Goal: Obtain resource: Download file/media

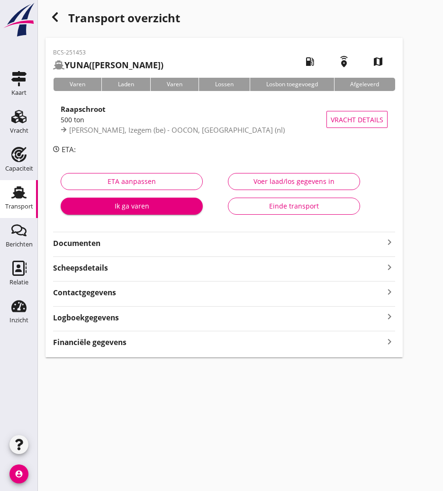
click at [77, 248] on strong "Documenten" at bounding box center [218, 243] width 331 height 11
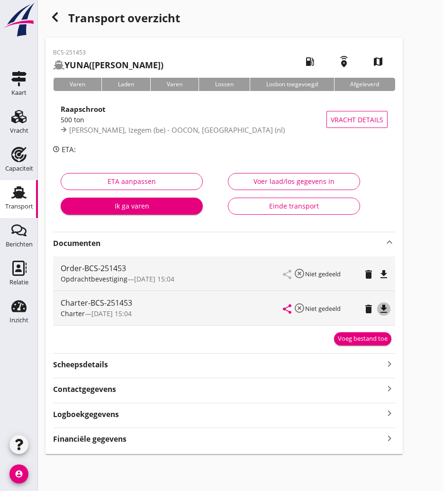
click at [381, 307] on icon "file_download" at bounding box center [383, 308] width 11 height 11
click at [56, 12] on icon "button" at bounding box center [54, 16] width 11 height 11
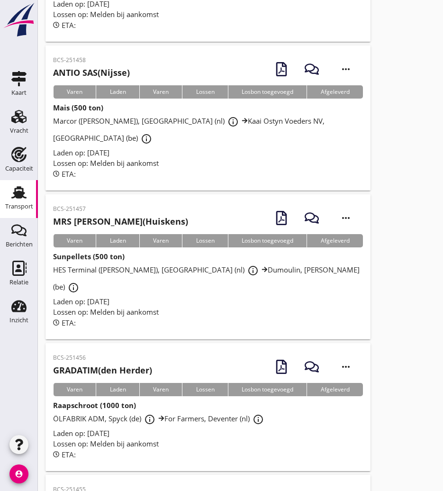
scroll to position [1571, 0]
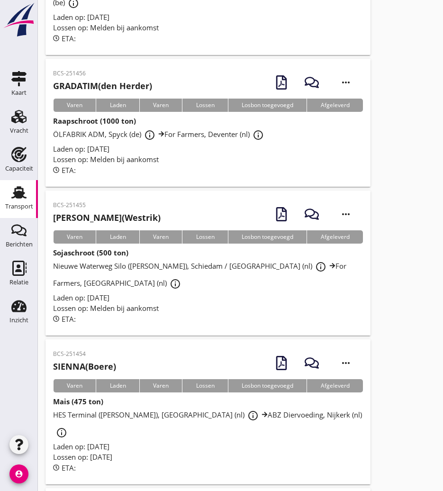
click at [116, 350] on p "BCS-251454" at bounding box center [84, 354] width 63 height 9
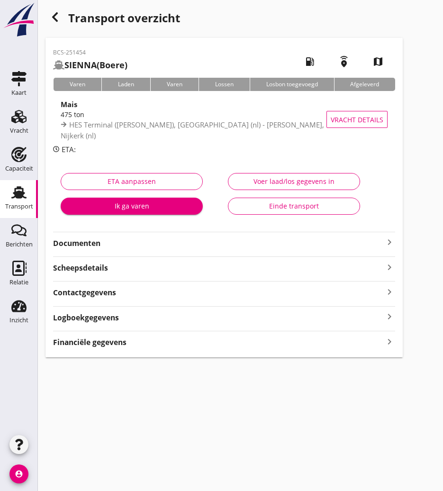
click at [111, 242] on strong "Documenten" at bounding box center [218, 243] width 331 height 11
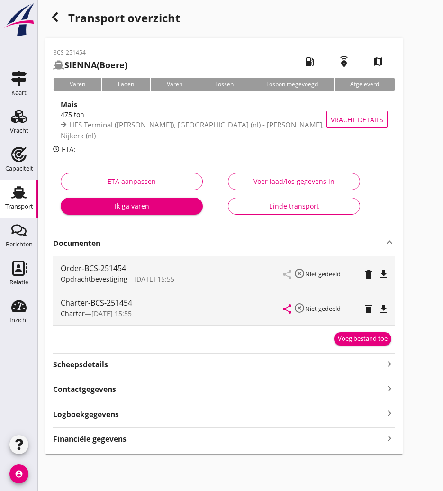
click at [387, 313] on icon "file_download" at bounding box center [383, 308] width 11 height 11
click at [52, 16] on icon "button" at bounding box center [54, 16] width 11 height 11
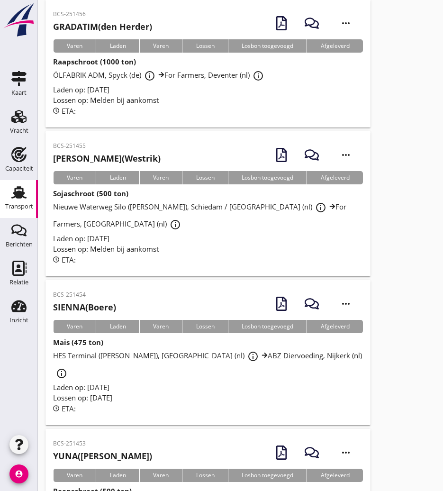
scroll to position [1583, 0]
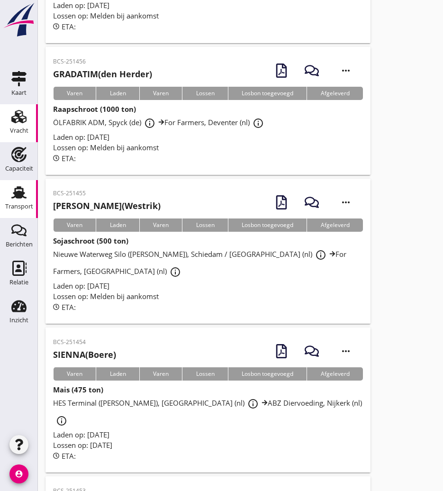
drag, startPoint x: 101, startPoint y: 112, endPoint x: 0, endPoint y: 130, distance: 102.4
click at [101, 199] on h2 "[PERSON_NAME] (Westrik)" at bounding box center [107, 205] width 108 height 13
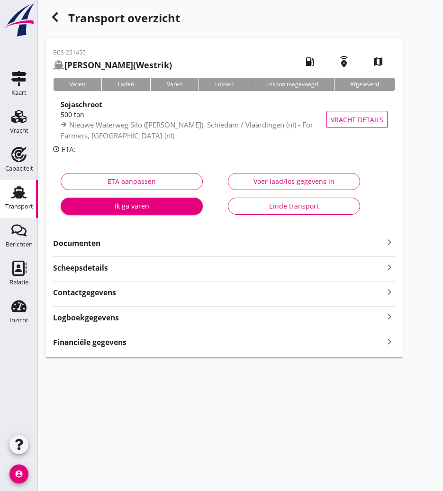
drag, startPoint x: 98, startPoint y: 239, endPoint x: 126, endPoint y: 250, distance: 29.8
click at [98, 239] on strong "Documenten" at bounding box center [218, 243] width 331 height 11
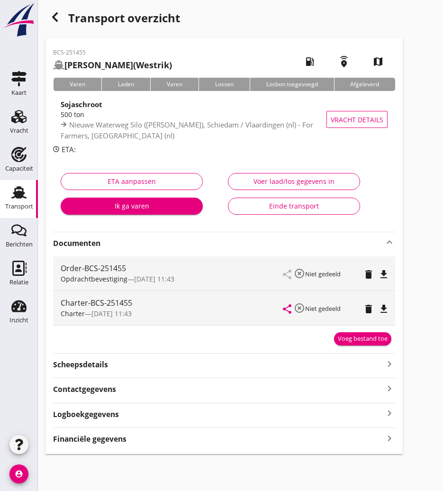
click at [384, 308] on icon "file_download" at bounding box center [383, 308] width 11 height 11
click at [57, 22] on icon "button" at bounding box center [54, 16] width 11 height 11
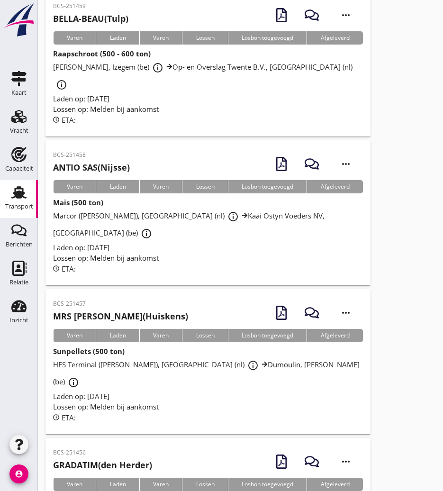
scroll to position [1239, 0]
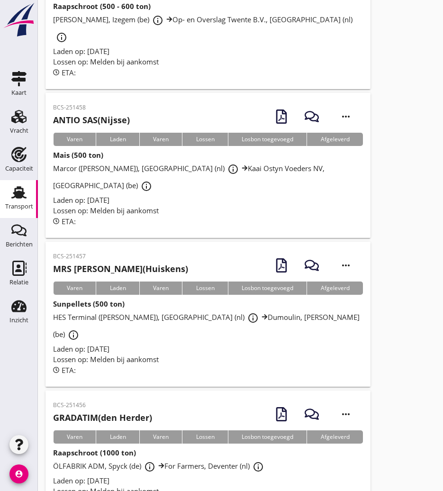
click at [120, 401] on p "BCS-251456" at bounding box center [102, 405] width 99 height 9
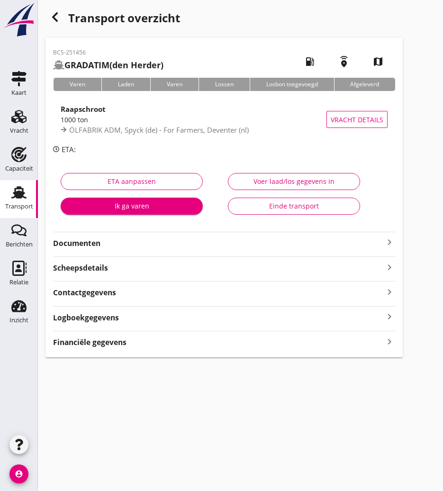
click at [102, 245] on strong "Documenten" at bounding box center [218, 243] width 331 height 11
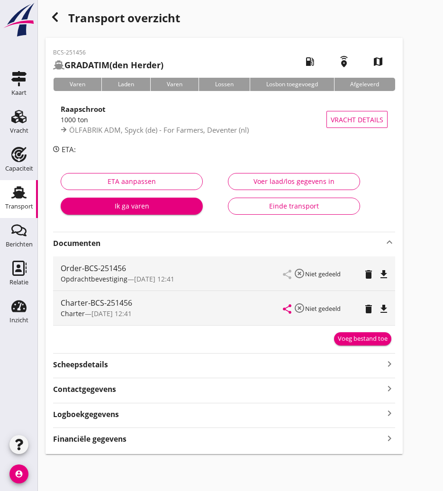
click at [389, 311] on icon "file_download" at bounding box center [383, 308] width 11 height 11
click at [50, 14] on icon "button" at bounding box center [54, 16] width 11 height 11
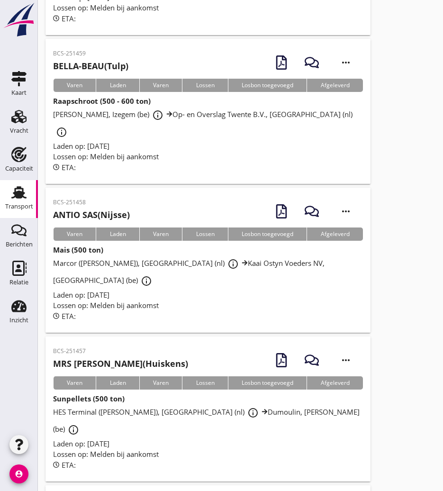
scroll to position [1192, 0]
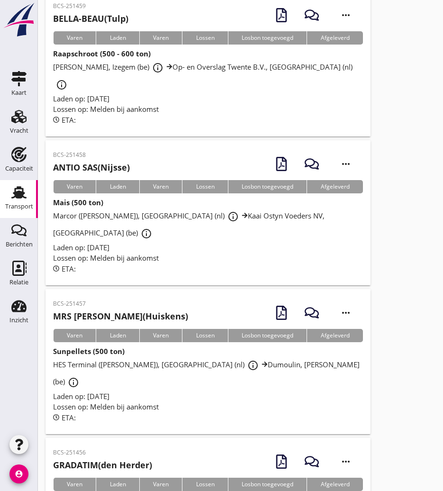
click at [129, 299] on p "BCS-251457" at bounding box center [120, 303] width 135 height 9
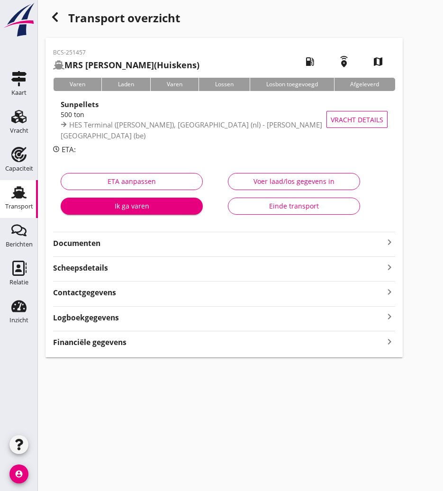
click at [92, 239] on strong "Documenten" at bounding box center [218, 243] width 331 height 11
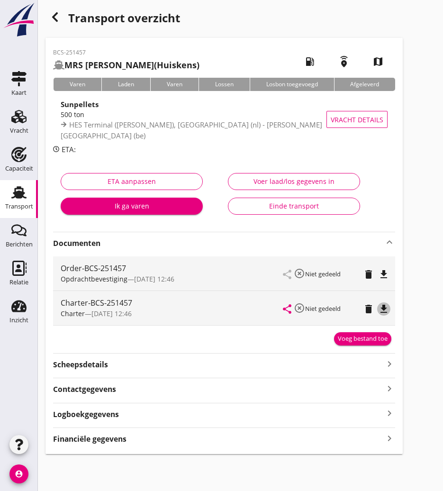
click at [383, 310] on icon "file_download" at bounding box center [383, 308] width 11 height 11
click at [53, 14] on icon "button" at bounding box center [54, 16] width 11 height 11
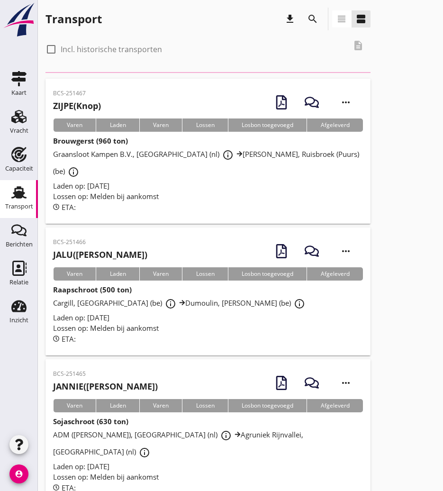
scroll to position [938, 0]
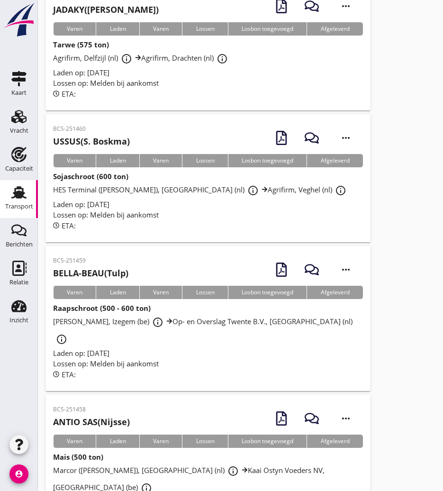
click at [104, 415] on h2 "[PERSON_NAME] (Nijsse)" at bounding box center [91, 421] width 77 height 13
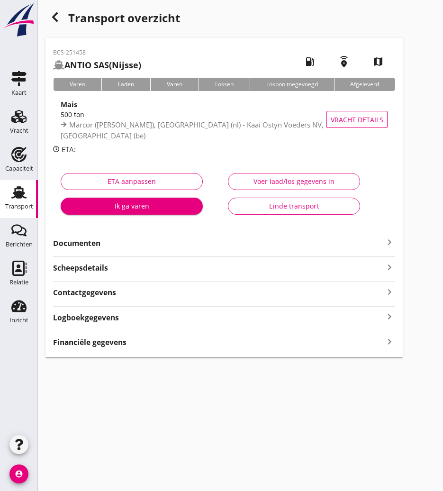
drag, startPoint x: 106, startPoint y: 240, endPoint x: 135, endPoint y: 242, distance: 29.4
click at [106, 240] on strong "Documenten" at bounding box center [218, 243] width 331 height 11
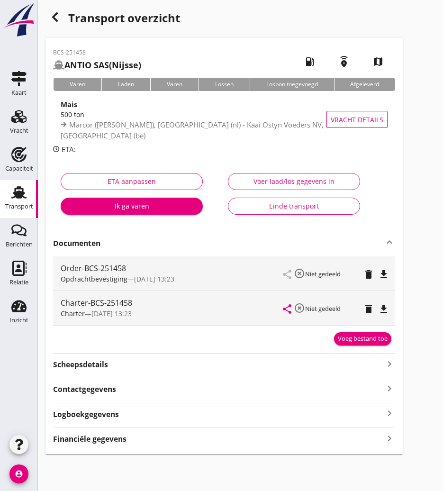
click at [386, 310] on icon "file_download" at bounding box center [383, 308] width 11 height 11
click at [51, 19] on icon "button" at bounding box center [54, 16] width 11 height 11
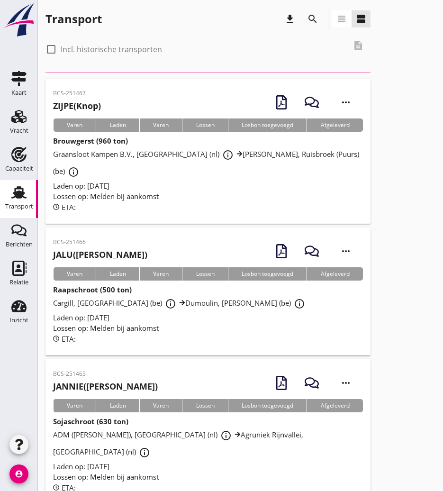
scroll to position [938, 0]
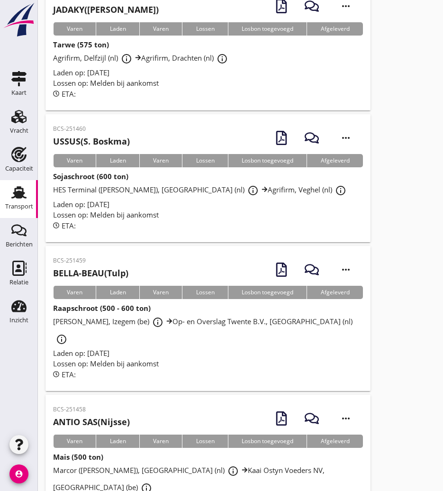
drag, startPoint x: 103, startPoint y: 207, endPoint x: 98, endPoint y: 209, distance: 5.5
click at [103, 256] on p "BCS-251459" at bounding box center [90, 260] width 75 height 9
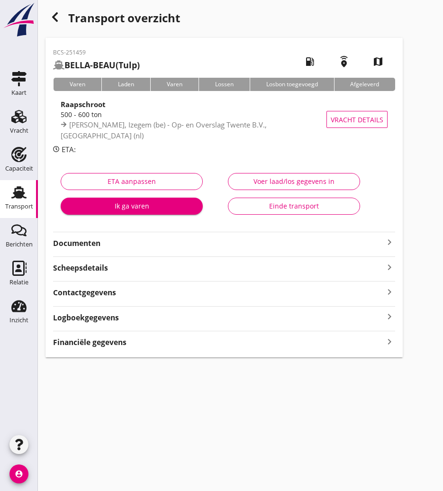
click at [131, 250] on div "BCS-251459 BELLA-BEAU (Tulp) local_gas_station emergency_share map Varen Laden …" at bounding box center [223, 197] width 357 height 319
click at [122, 242] on strong "Documenten" at bounding box center [218, 243] width 331 height 11
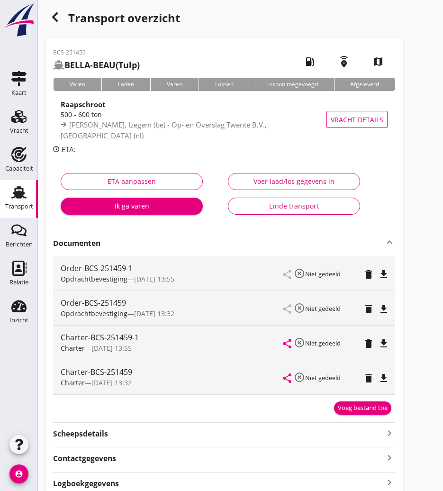
click at [384, 340] on icon "file_download" at bounding box center [383, 343] width 11 height 11
click at [62, 17] on div "button" at bounding box center [54, 17] width 19 height 19
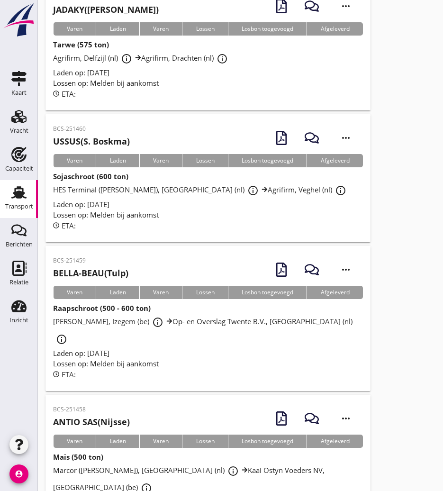
scroll to position [890, 0]
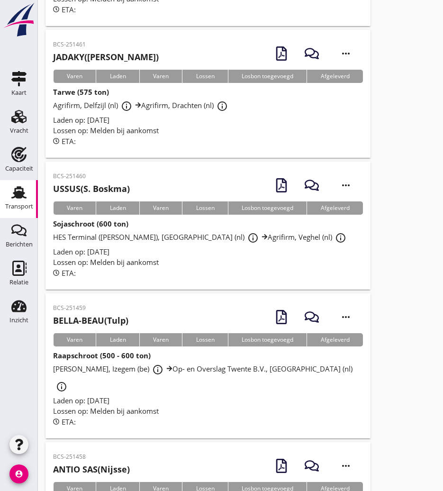
click at [143, 169] on div "BCS-251460 USSUS ([PERSON_NAME]) more_horiz" at bounding box center [208, 185] width 310 height 32
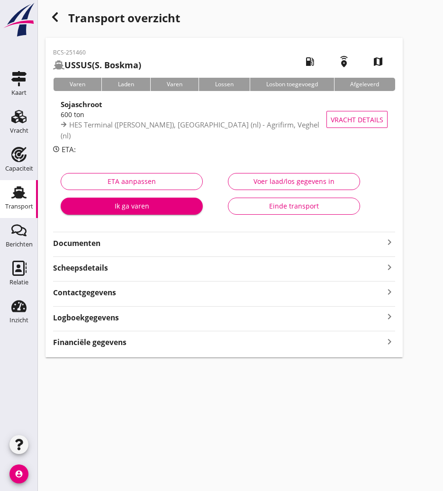
click at [179, 241] on strong "Documenten" at bounding box center [218, 243] width 331 height 11
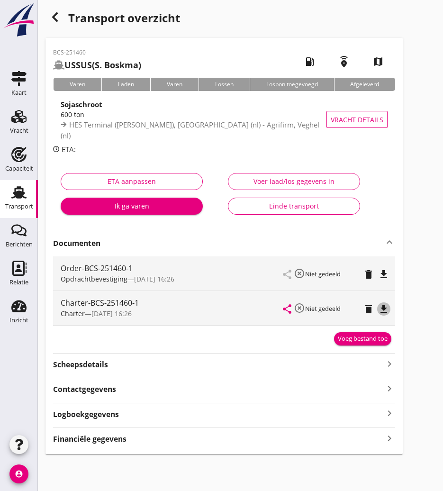
click at [383, 306] on icon "file_download" at bounding box center [383, 308] width 11 height 11
click at [60, 23] on div "button" at bounding box center [54, 17] width 19 height 19
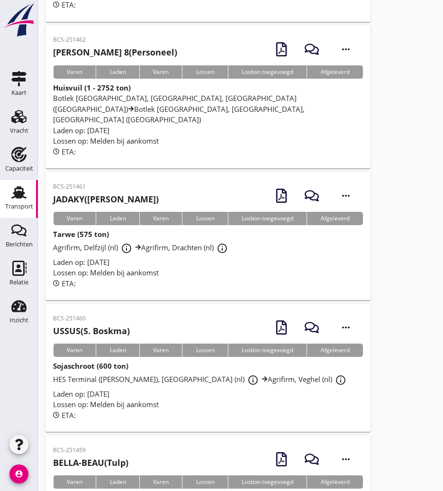
scroll to position [701, 0]
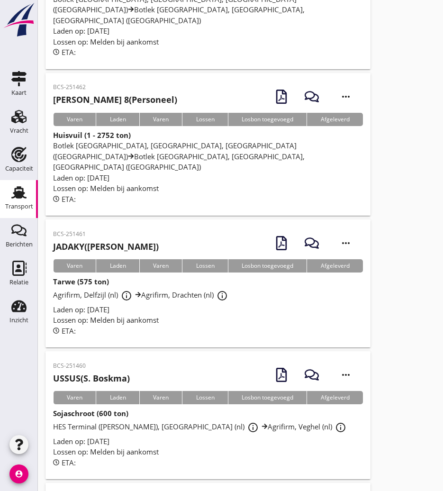
click at [107, 240] on h2 "JADAKY ([PERSON_NAME])" at bounding box center [106, 246] width 106 height 13
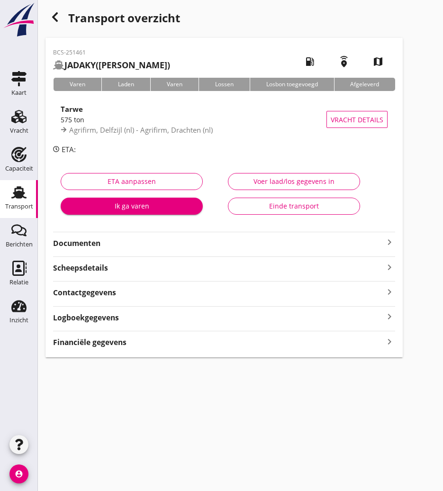
drag, startPoint x: 117, startPoint y: 240, endPoint x: 131, endPoint y: 251, distance: 18.5
click at [117, 240] on strong "Documenten" at bounding box center [218, 243] width 331 height 11
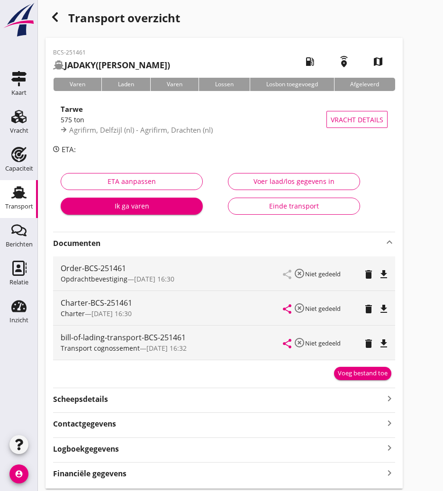
click at [381, 309] on icon "file_download" at bounding box center [383, 308] width 11 height 11
click at [60, 15] on icon "button" at bounding box center [54, 16] width 11 height 11
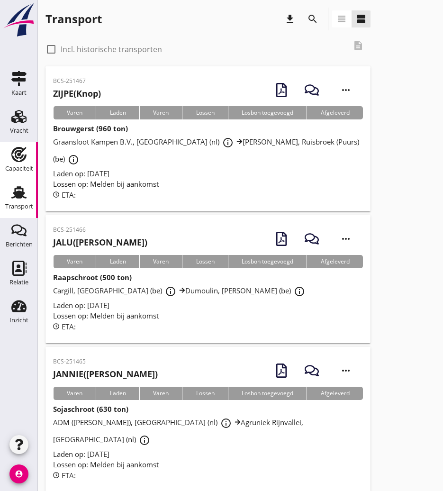
click at [14, 154] on icon "Capaciteit" at bounding box center [18, 154] width 15 height 15
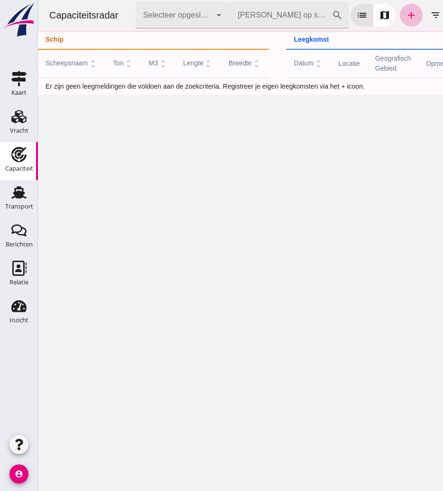
click at [301, 17] on input "[PERSON_NAME] op scheepsnaam" at bounding box center [280, 15] width 101 height 27
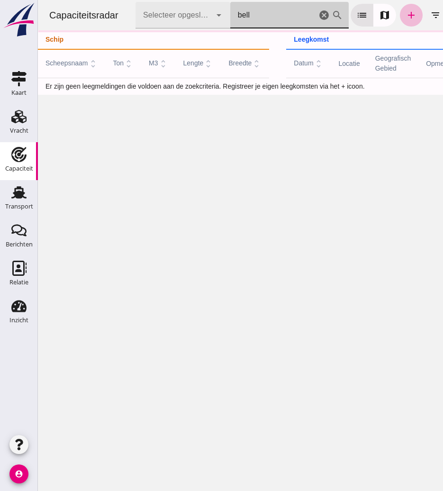
type input "bella"
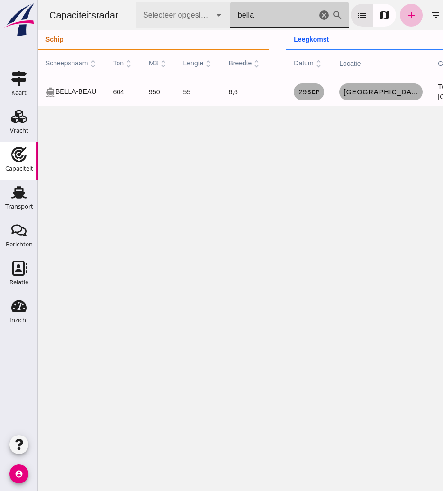
click at [324, 16] on icon "cancel" at bounding box center [323, 14] width 11 height 11
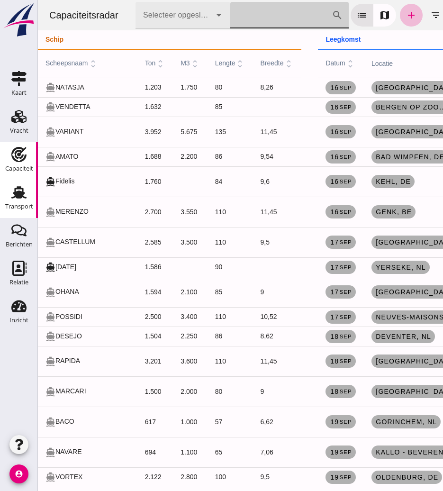
drag, startPoint x: 18, startPoint y: 203, endPoint x: 30, endPoint y: 196, distance: 14.5
click at [18, 203] on div "Transport" at bounding box center [19, 206] width 28 height 6
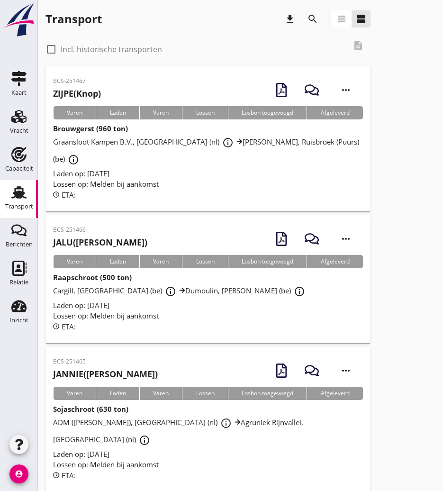
click at [313, 27] on button "search" at bounding box center [312, 18] width 17 height 17
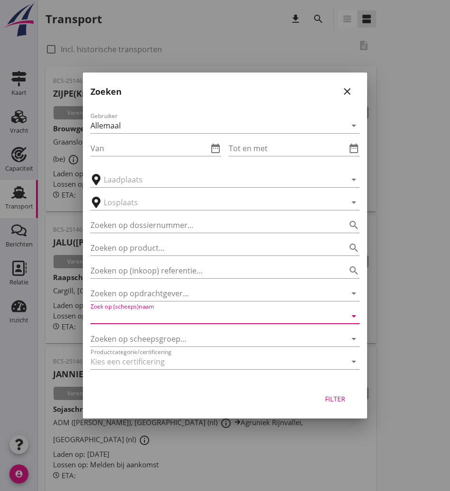
click at [152, 314] on input "Zoek op (scheeps)naam" at bounding box center [211, 315] width 242 height 15
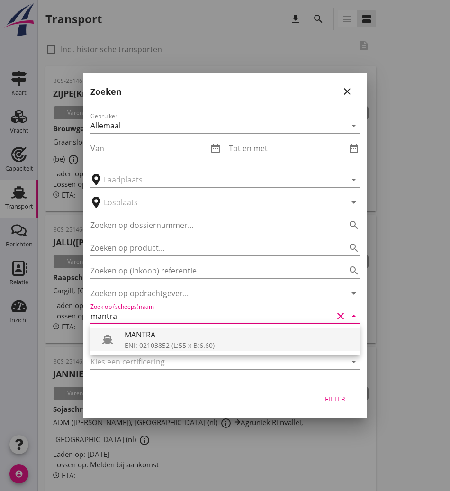
click at [143, 339] on div "MANTRA" at bounding box center [238, 334] width 227 height 11
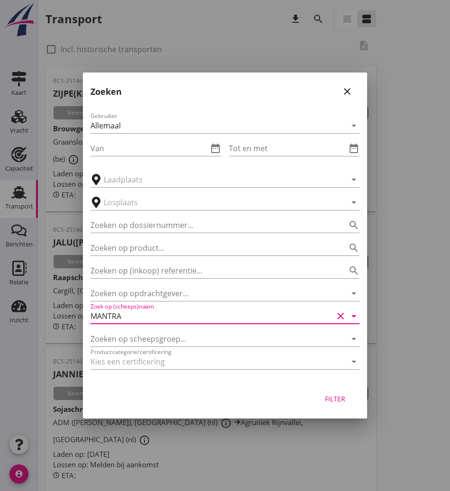
click at [335, 401] on div "Filter" at bounding box center [335, 399] width 27 height 10
type input "MANTRA"
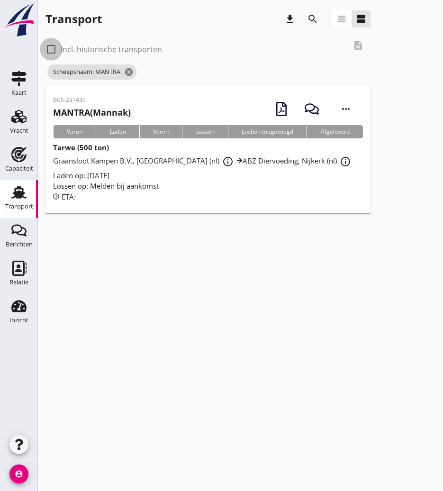
click at [51, 45] on div at bounding box center [51, 49] width 16 height 16
checkbox input "true"
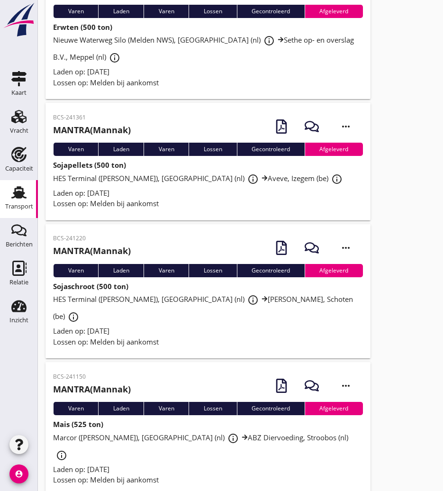
scroll to position [4137, 0]
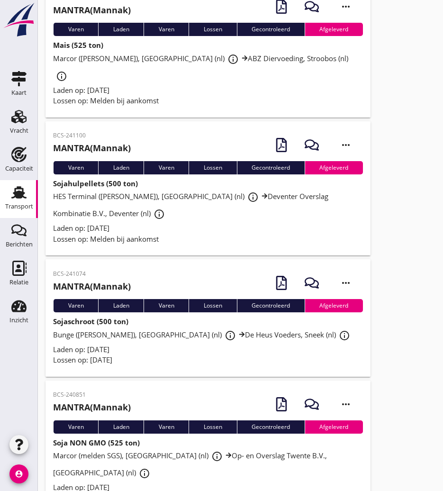
click at [159, 388] on div "BCS-240851 MANTRA (Mannak) more_horiz" at bounding box center [208, 404] width 310 height 32
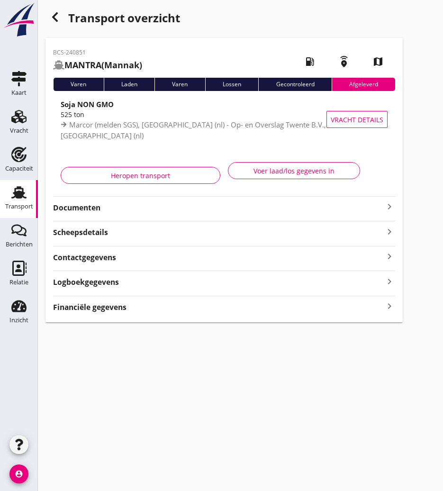
drag, startPoint x: 131, startPoint y: 206, endPoint x: 140, endPoint y: 212, distance: 11.2
click at [131, 205] on strong "Documenten" at bounding box center [218, 207] width 331 height 11
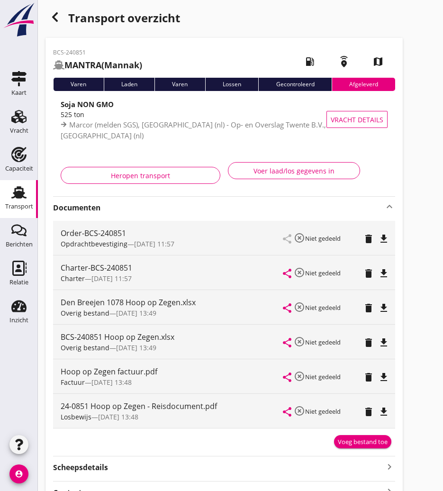
click at [390, 270] on div "Charter-BCS-240851 Charter — [DATE] 11:57 share highlight_off Niet gedeeld dele…" at bounding box center [224, 272] width 342 height 34
click at [387, 271] on icon "file_download" at bounding box center [383, 273] width 11 height 11
click at [56, 21] on use "button" at bounding box center [55, 16] width 6 height 9
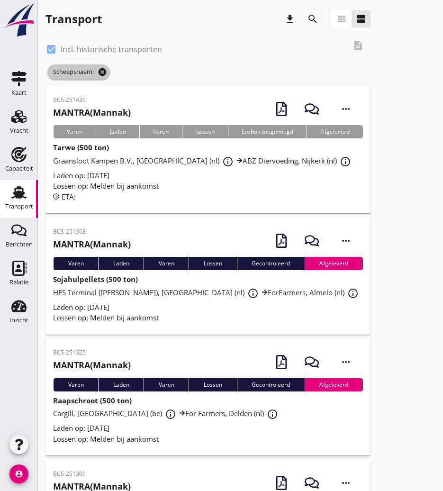
click at [105, 72] on icon "cancel" at bounding box center [102, 71] width 9 height 9
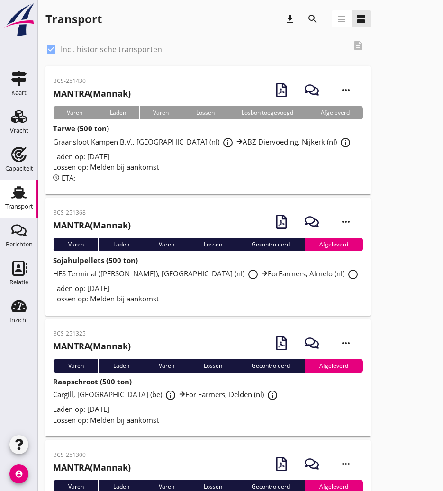
click at [55, 46] on div at bounding box center [51, 49] width 16 height 16
checkbox input "false"
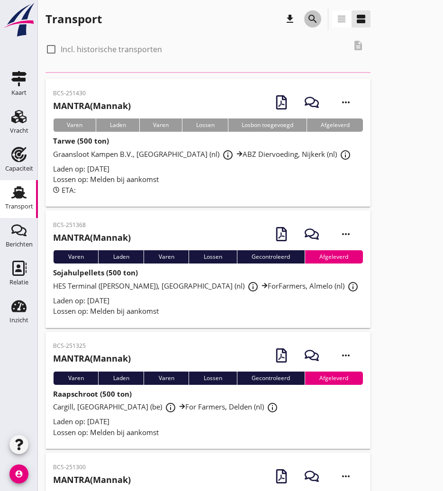
click at [310, 17] on icon "search" at bounding box center [312, 18] width 11 height 11
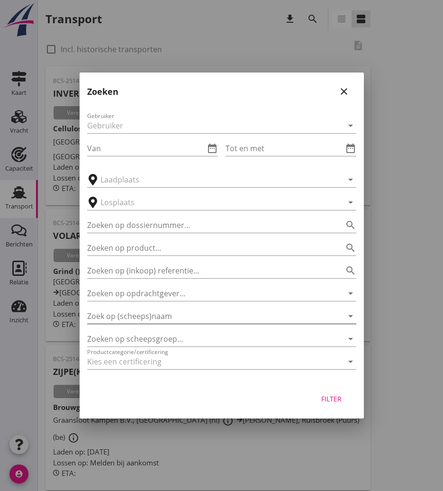
click at [140, 315] on input "Zoek op (scheeps)naam" at bounding box center [208, 315] width 242 height 15
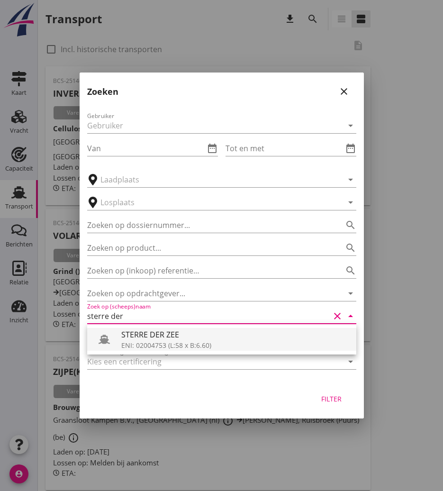
click at [135, 339] on div "STERRE DER ZEE" at bounding box center [234, 334] width 227 height 11
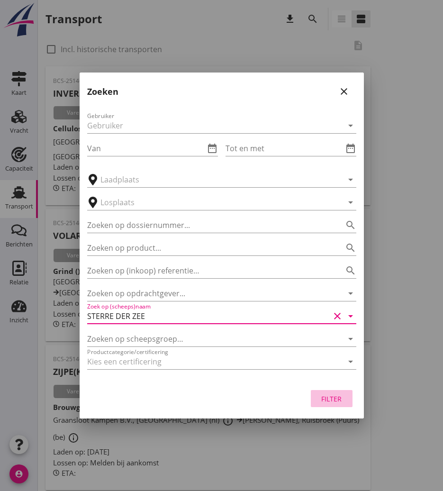
click at [344, 396] on div "Filter" at bounding box center [331, 399] width 27 height 10
type input "STERRE DER ZEE"
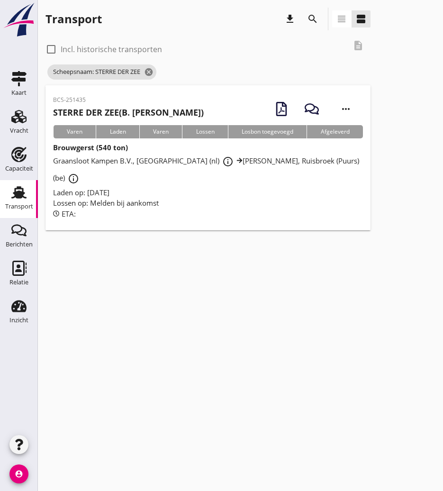
click at [166, 109] on h2 "STERRE DER ZEE (B. [PERSON_NAME])" at bounding box center [128, 112] width 151 height 13
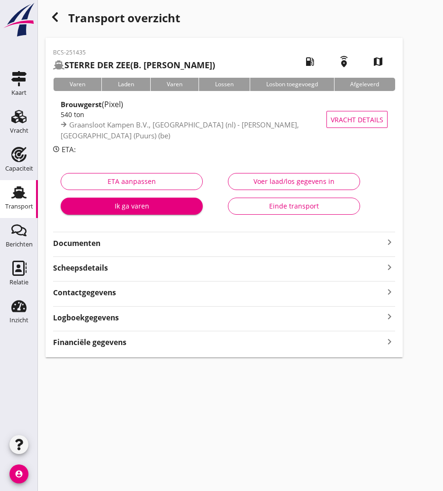
click at [151, 243] on strong "Documenten" at bounding box center [218, 243] width 331 height 11
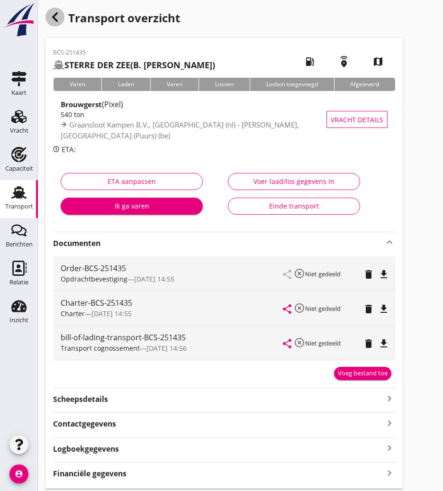
click at [55, 19] on use "button" at bounding box center [55, 16] width 6 height 9
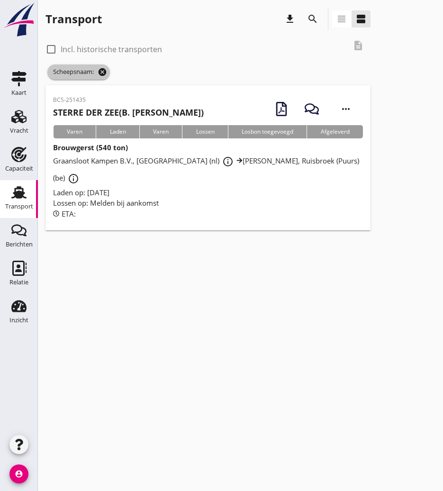
click at [104, 67] on icon "cancel" at bounding box center [102, 71] width 9 height 9
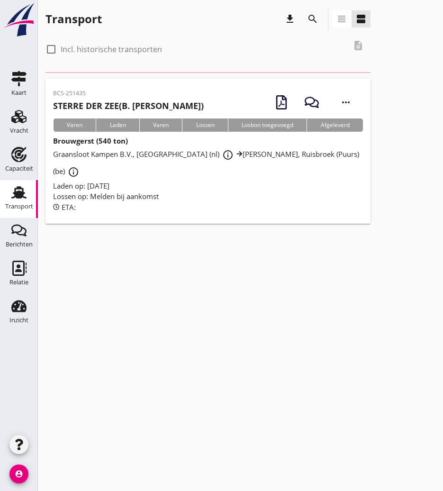
click at [237, 288] on div "cancel You are impersonating another user. Transport download search view_headl…" at bounding box center [240, 245] width 405 height 491
